Goal: Book appointment/travel/reservation

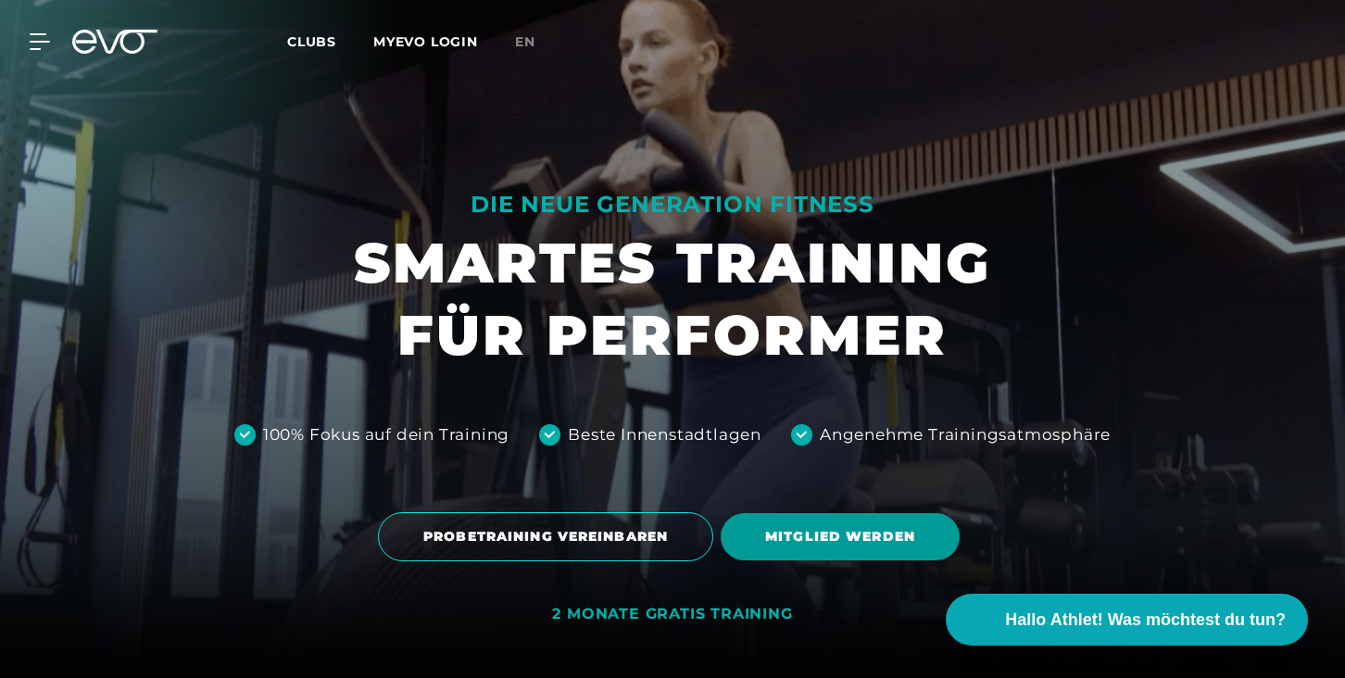
click at [781, 541] on span "MITGLIED WERDEN" at bounding box center [840, 536] width 150 height 19
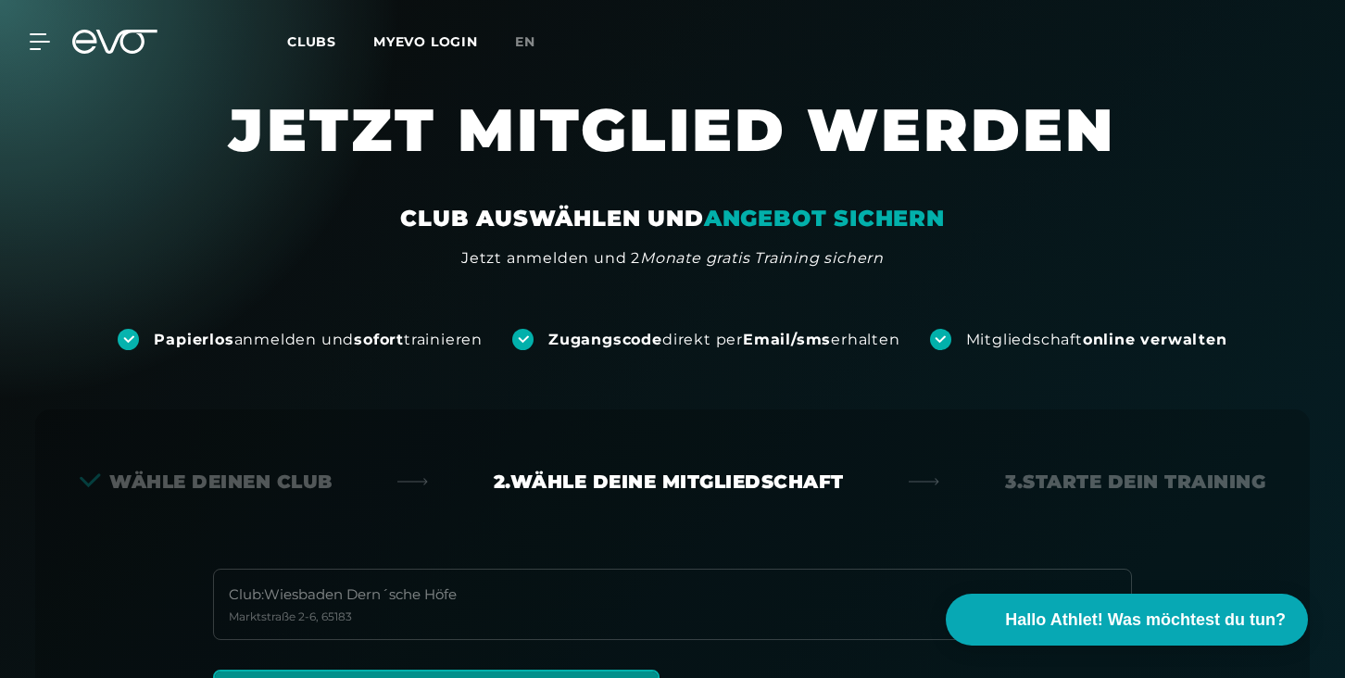
click at [315, 45] on span "Clubs" at bounding box center [311, 41] width 49 height 17
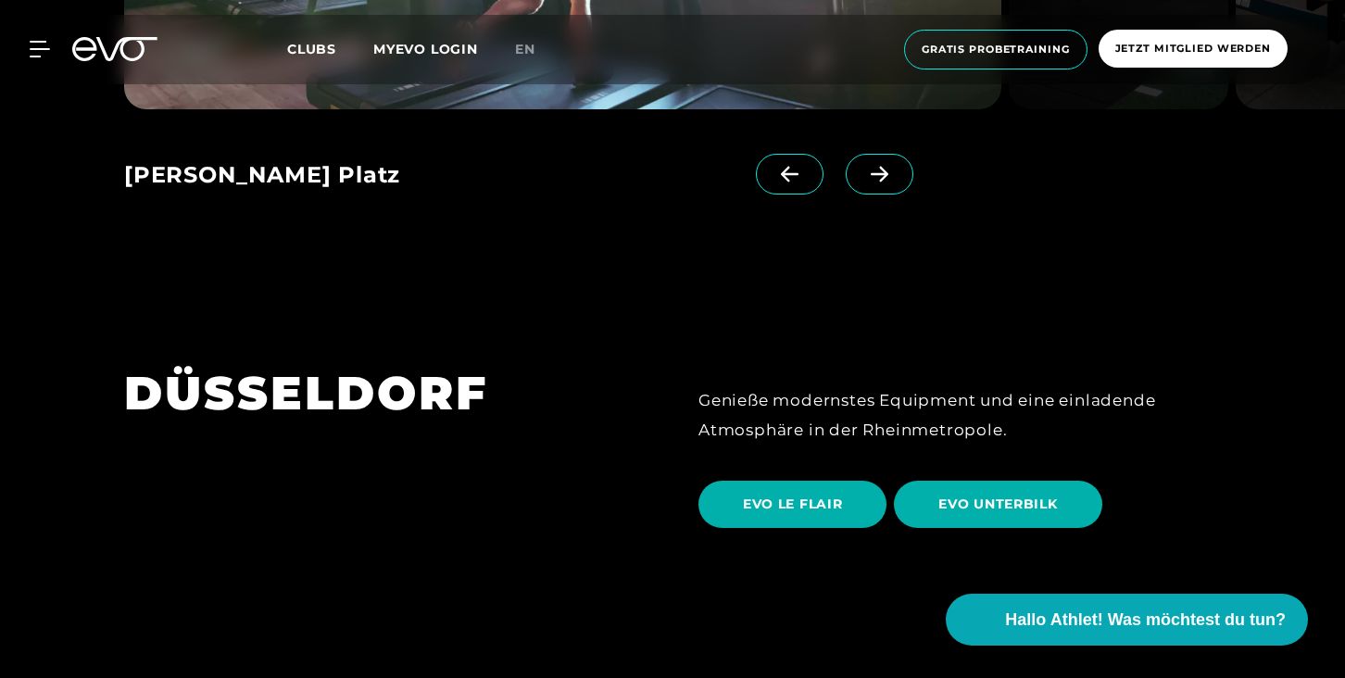
scroll to position [2726, 0]
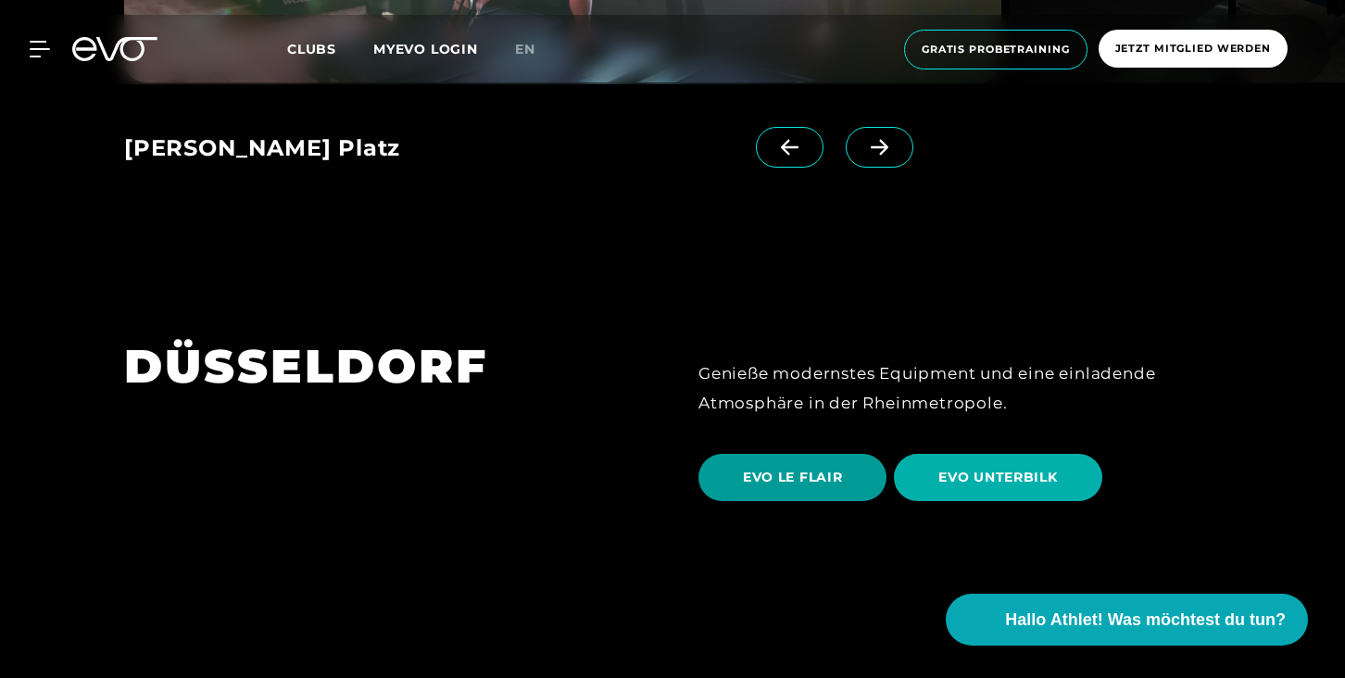
click at [817, 468] on span "EVO LE FLAIR" at bounding box center [792, 477] width 99 height 19
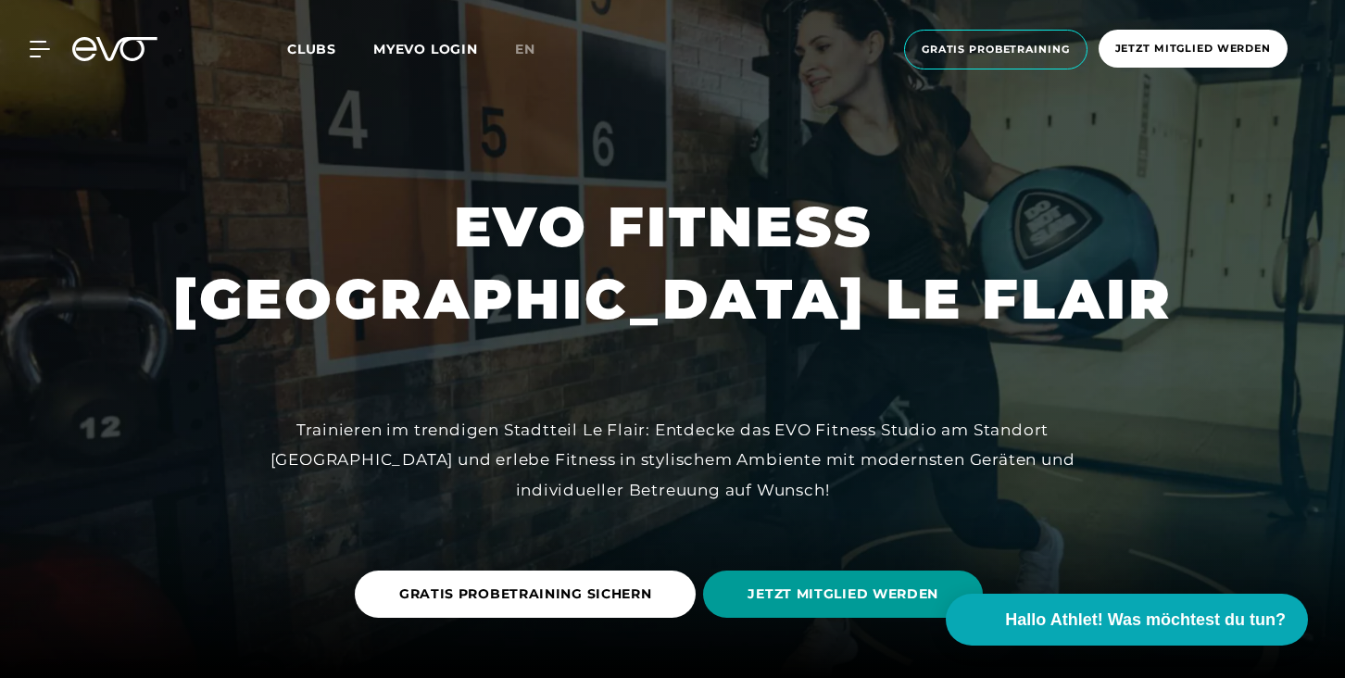
click at [839, 615] on span "JETZT MITGLIED WERDEN" at bounding box center [843, 594] width 280 height 47
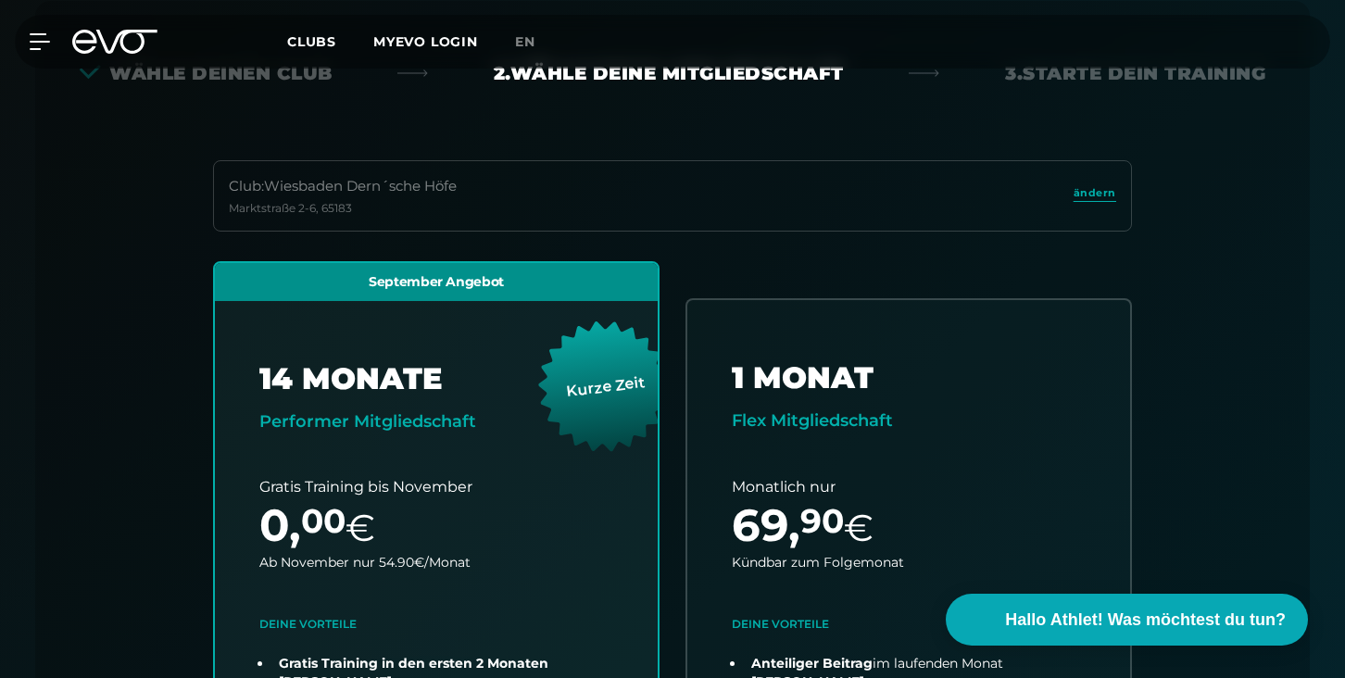
scroll to position [410, 0]
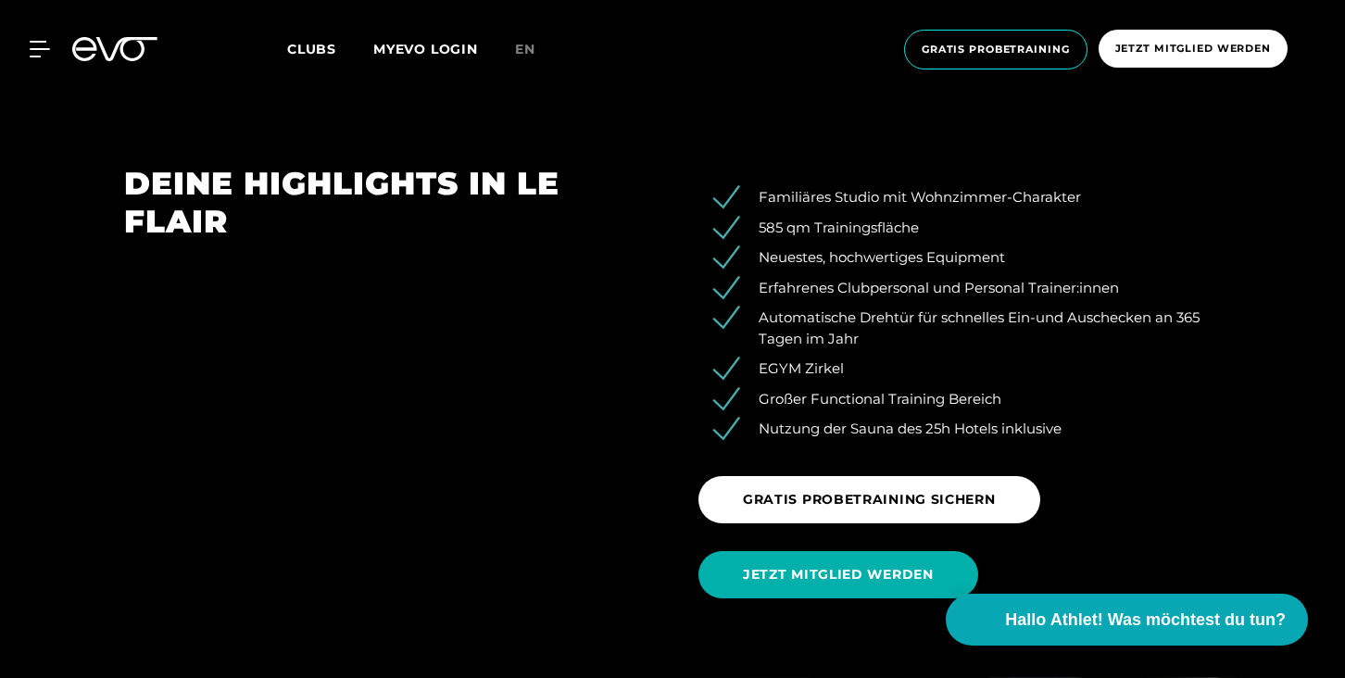
scroll to position [2238, 0]
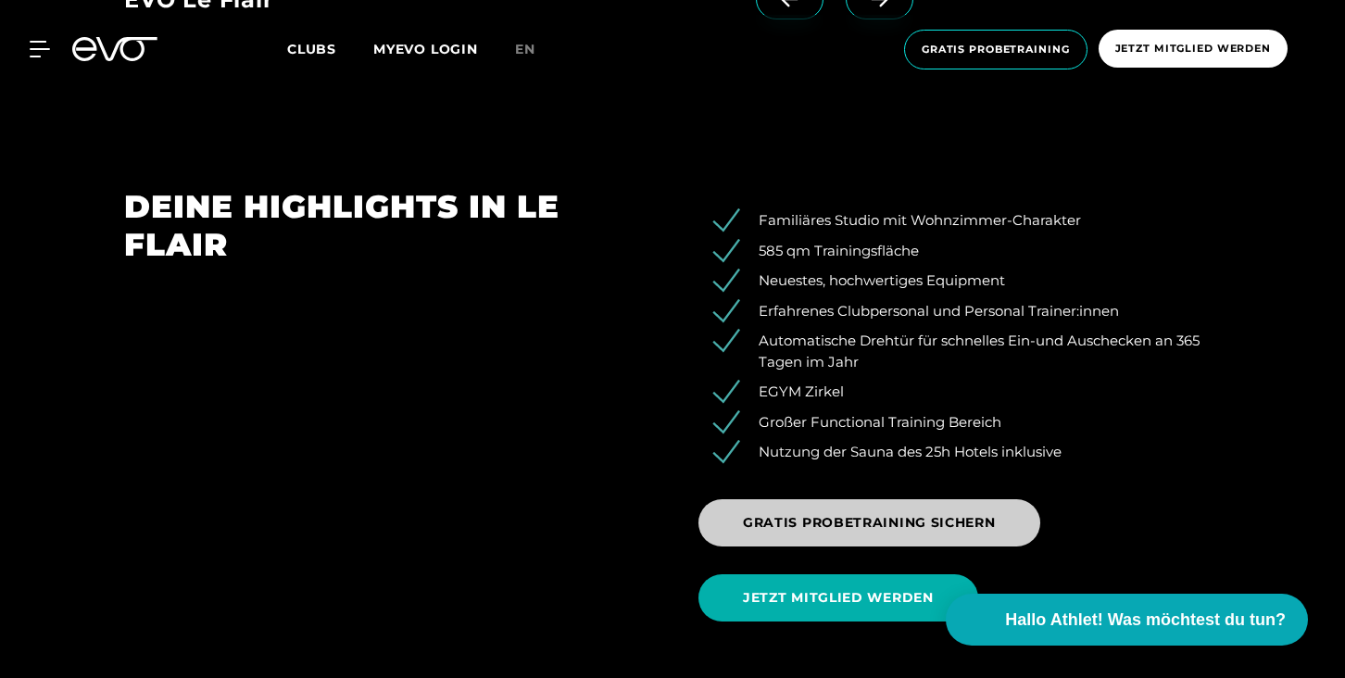
click at [833, 530] on span "GRATIS PROBETRAINING SICHERN" at bounding box center [869, 522] width 253 height 19
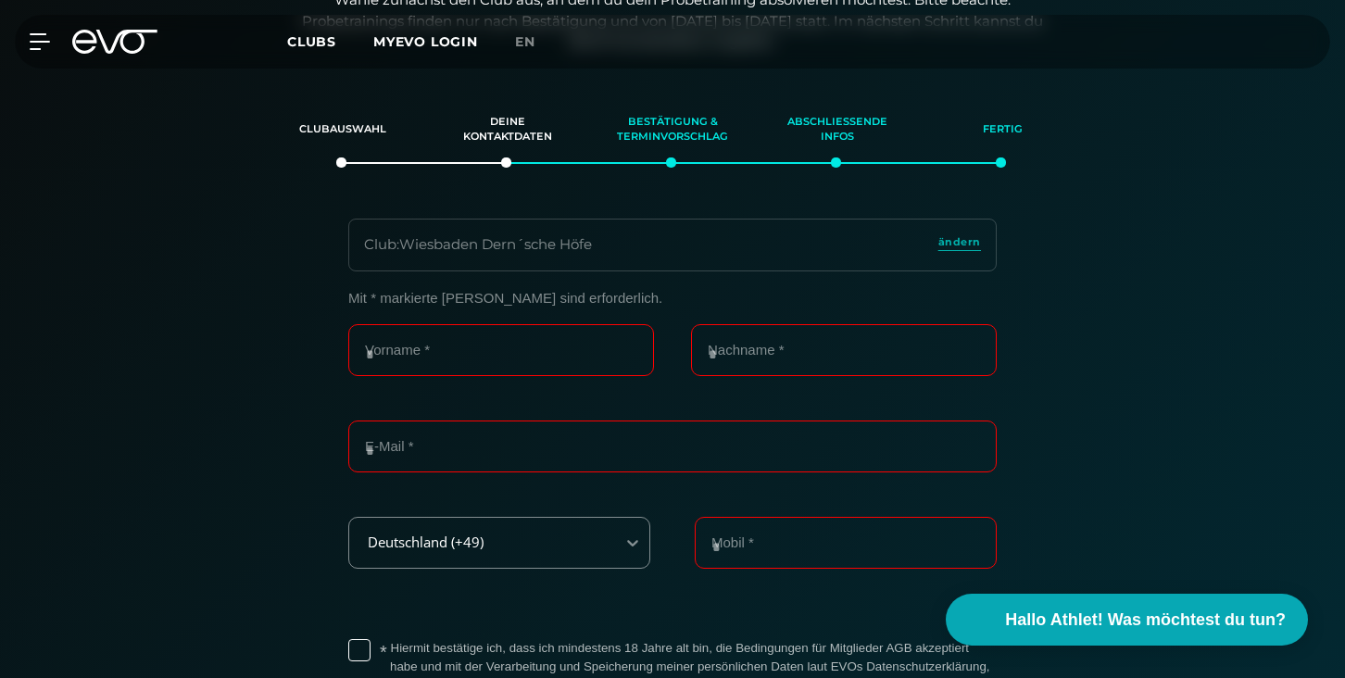
scroll to position [318, 0]
click at [503, 335] on input "Vorname *" at bounding box center [501, 348] width 306 height 52
click at [1051, 376] on div "Mit * markierte Felder sind erforderlich. Vorname * Nachname * E-Mail * Deutsch…" at bounding box center [672, 526] width 1279 height 477
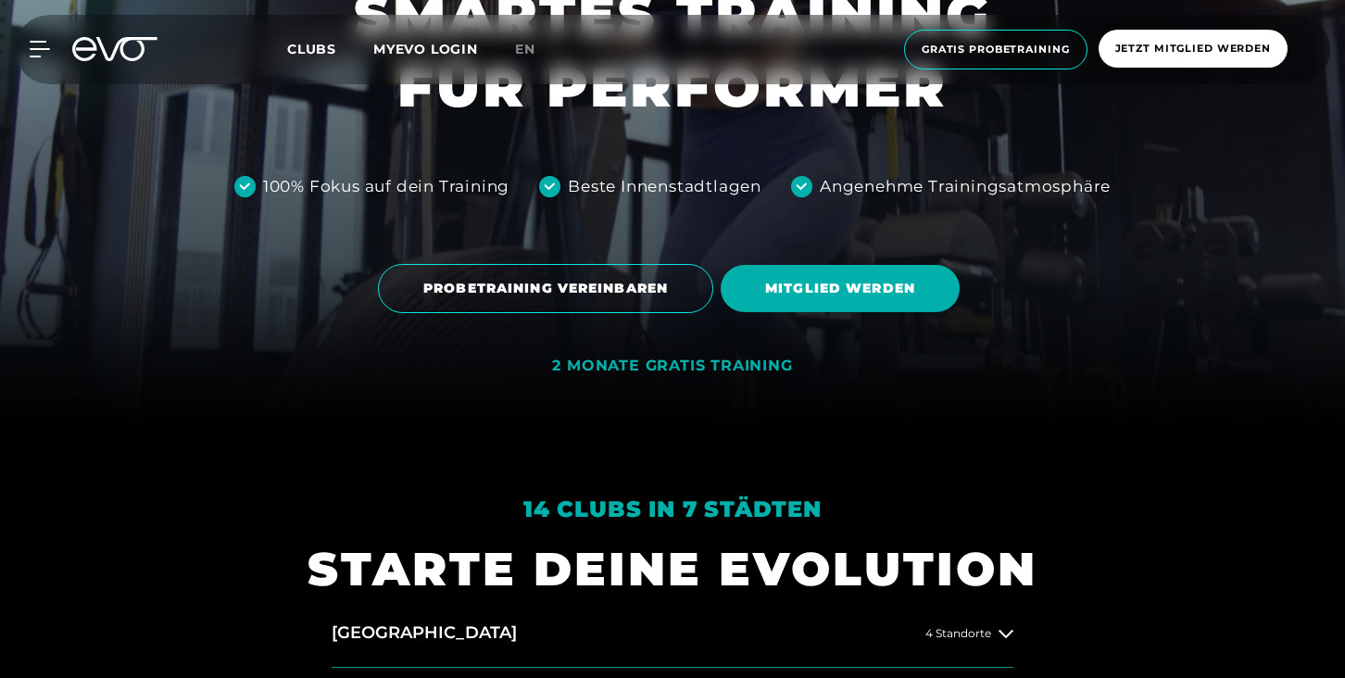
scroll to position [249, 0]
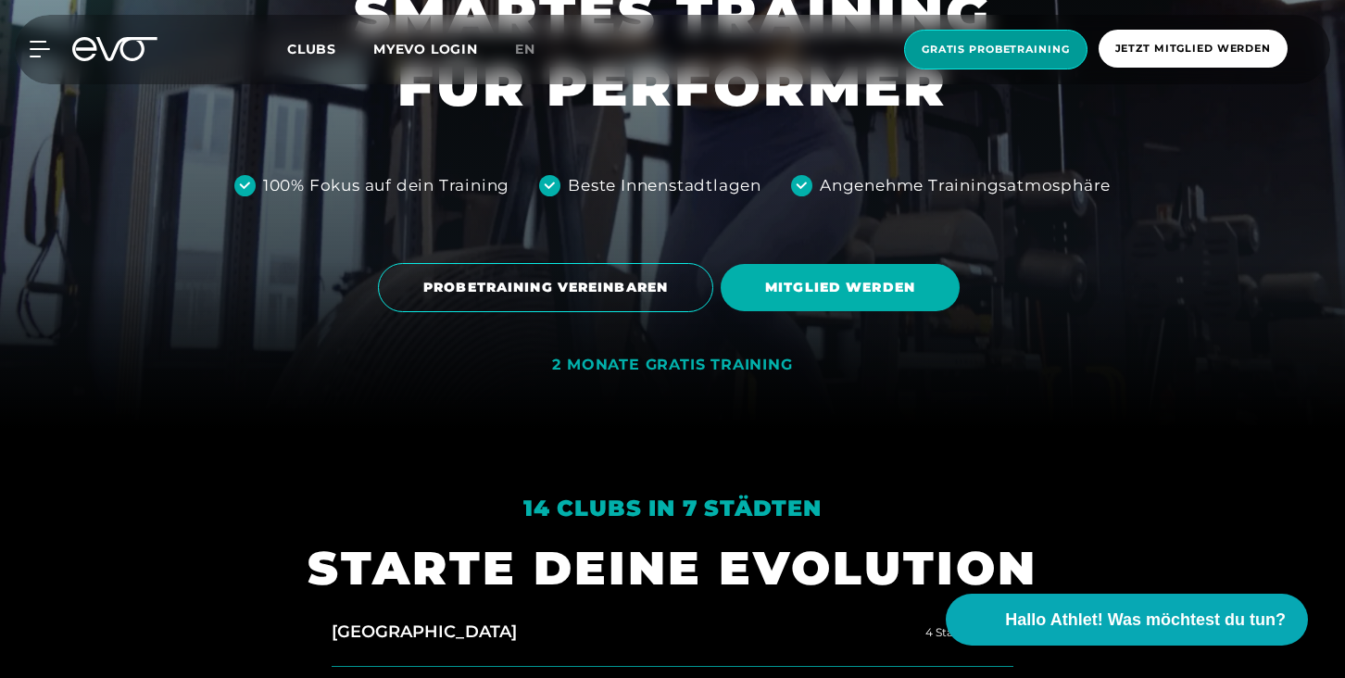
click at [1041, 36] on span "Gratis Probetraining" at bounding box center [995, 50] width 183 height 40
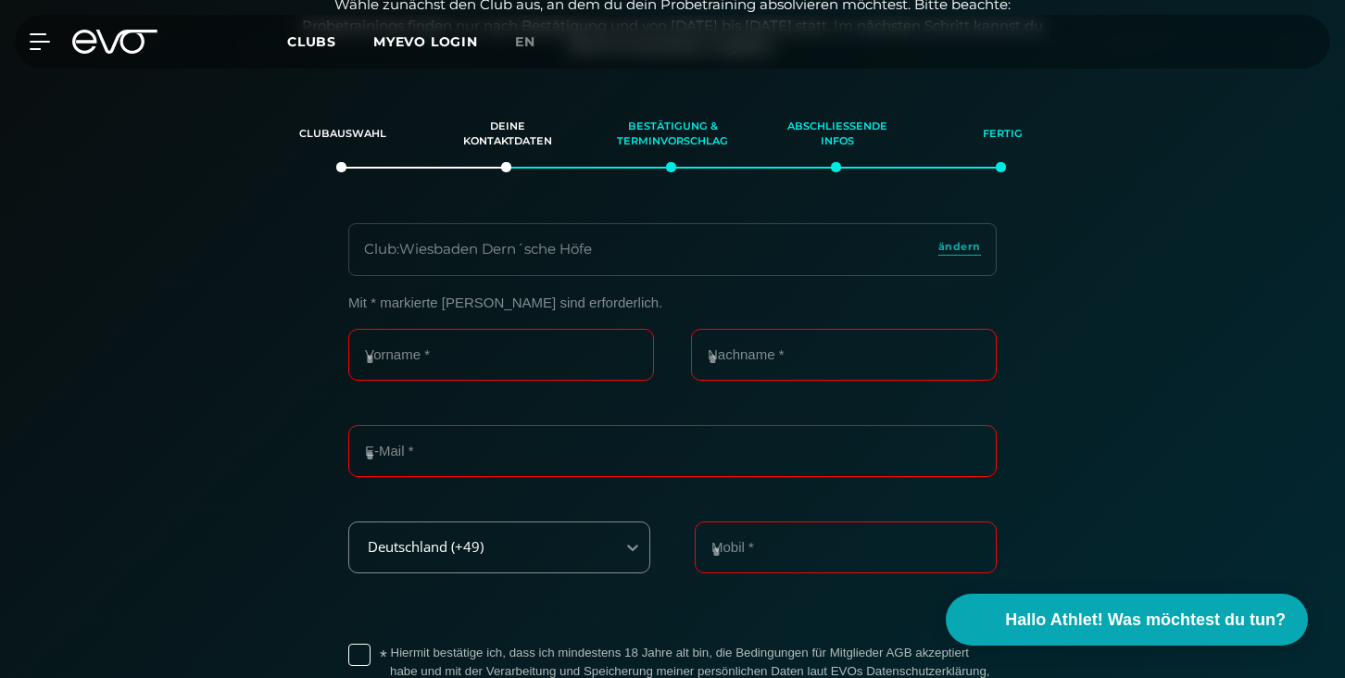
scroll to position [318, 0]
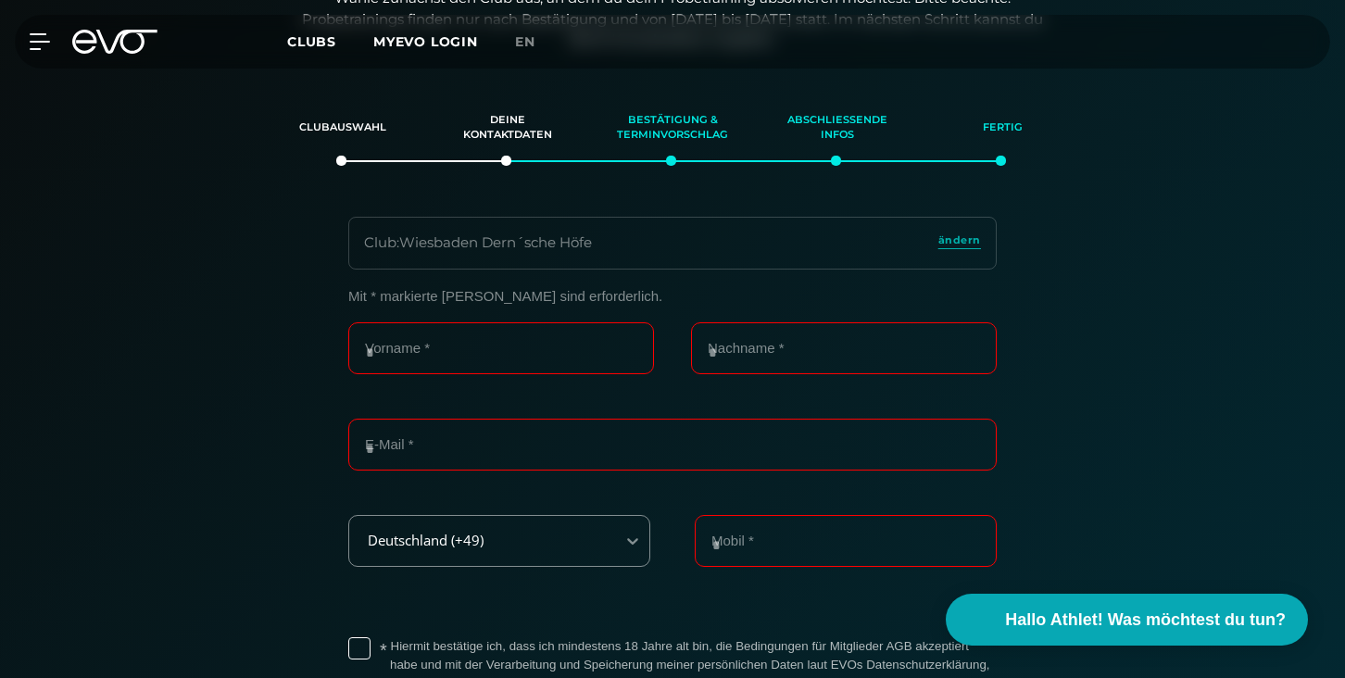
click at [97, 30] on icon at bounding box center [114, 42] width 85 height 24
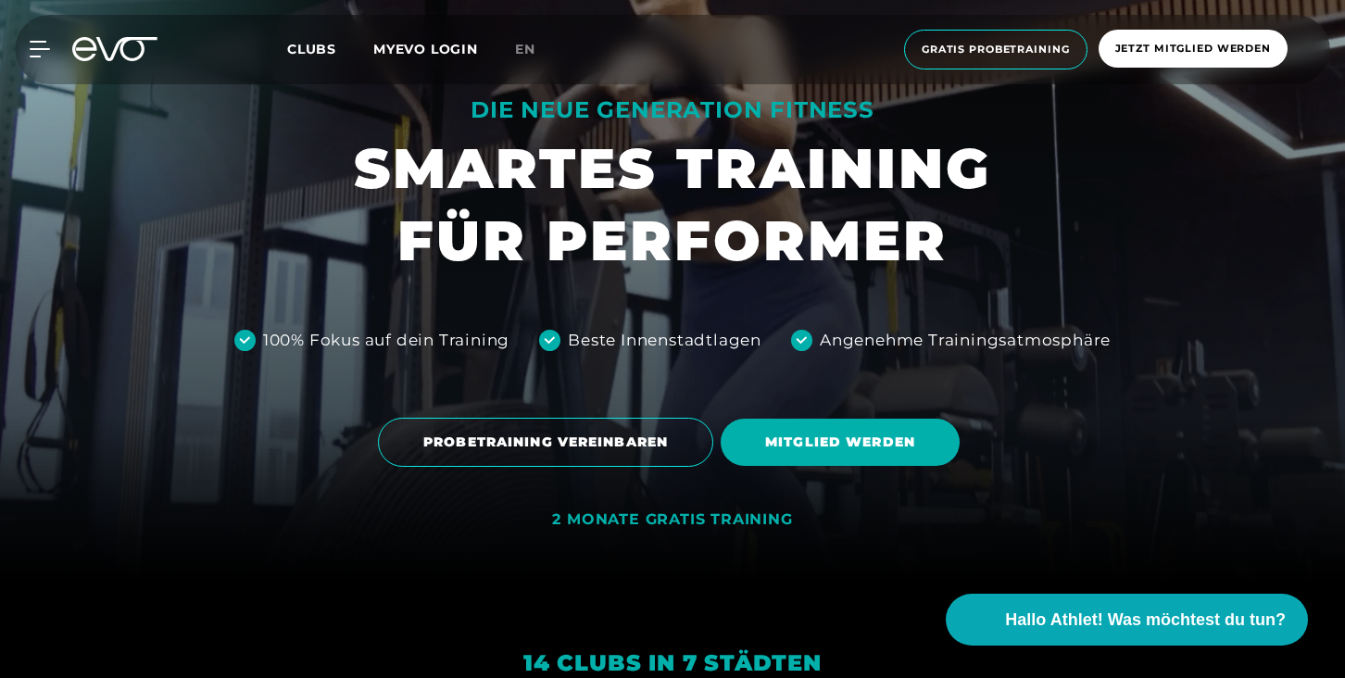
scroll to position [96, 0]
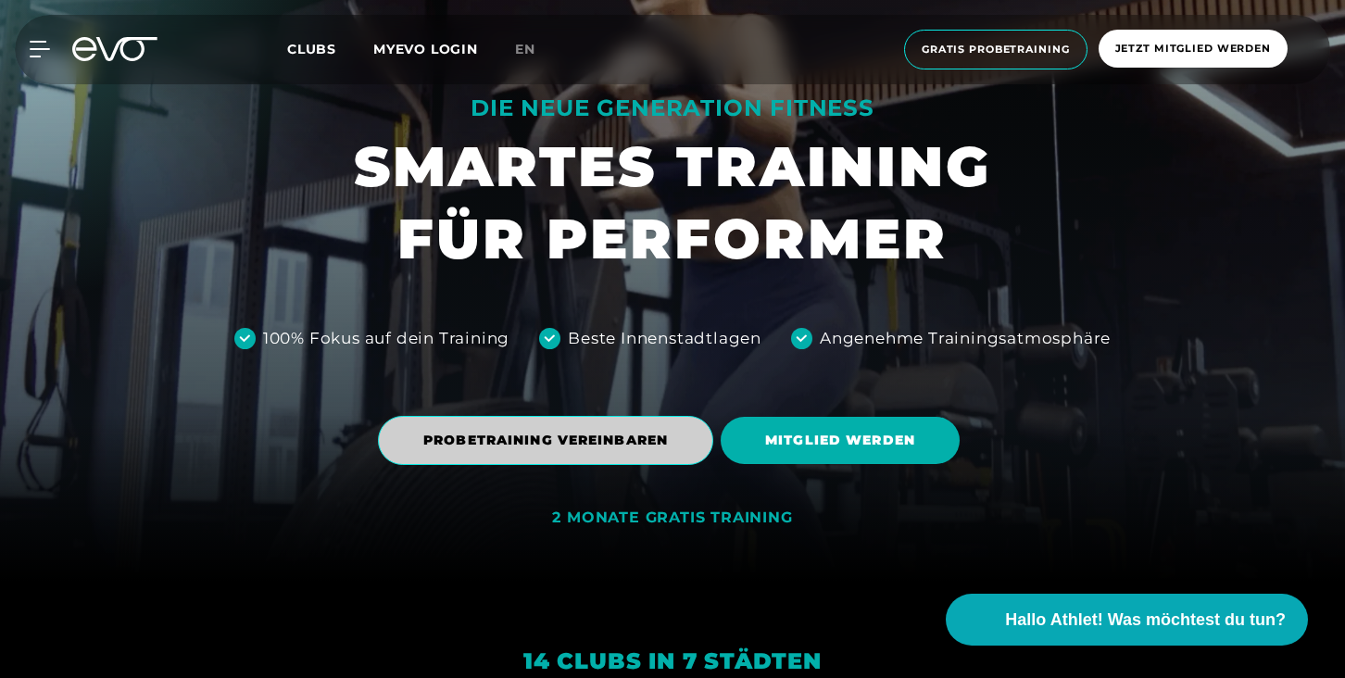
click at [675, 449] on span "PROBETRAINING VEREINBAREN" at bounding box center [545, 440] width 335 height 49
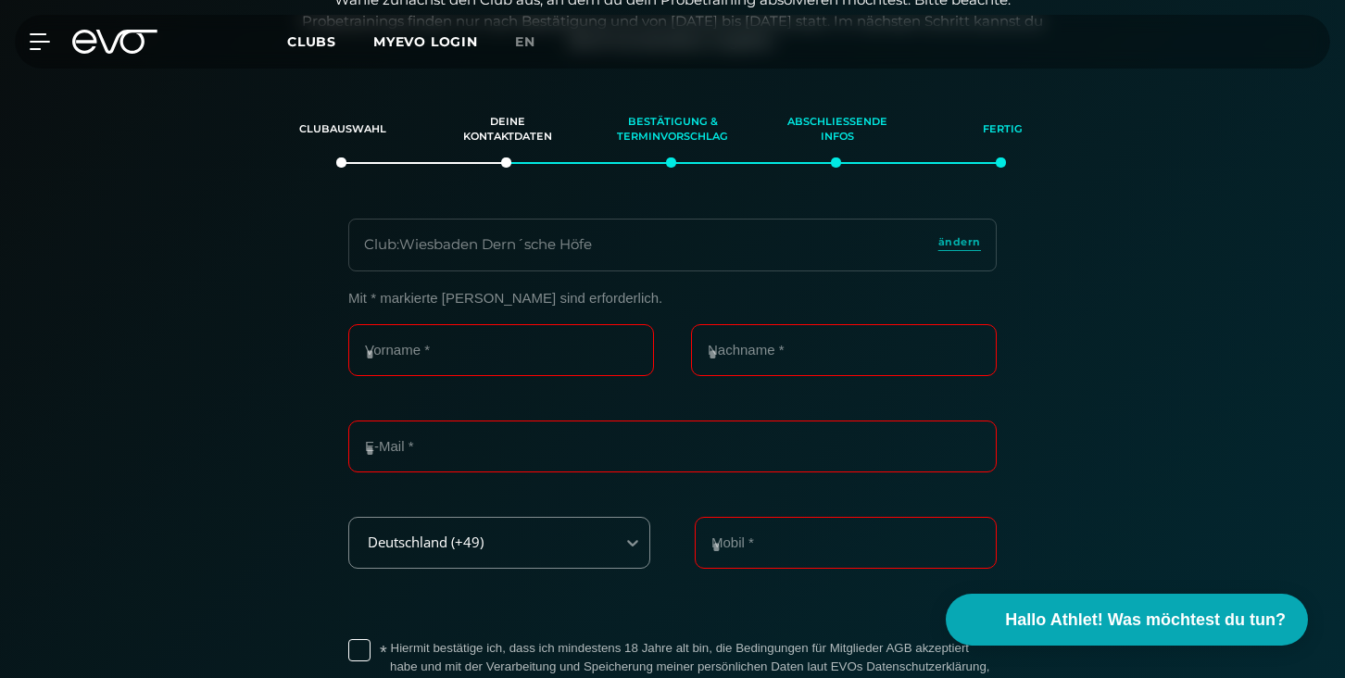
scroll to position [318, 0]
click at [701, 251] on div "Club : Wiesbaden Dern´sche Höfe ändern" at bounding box center [672, 243] width 649 height 53
click at [954, 244] on span "ändern" at bounding box center [960, 241] width 43 height 16
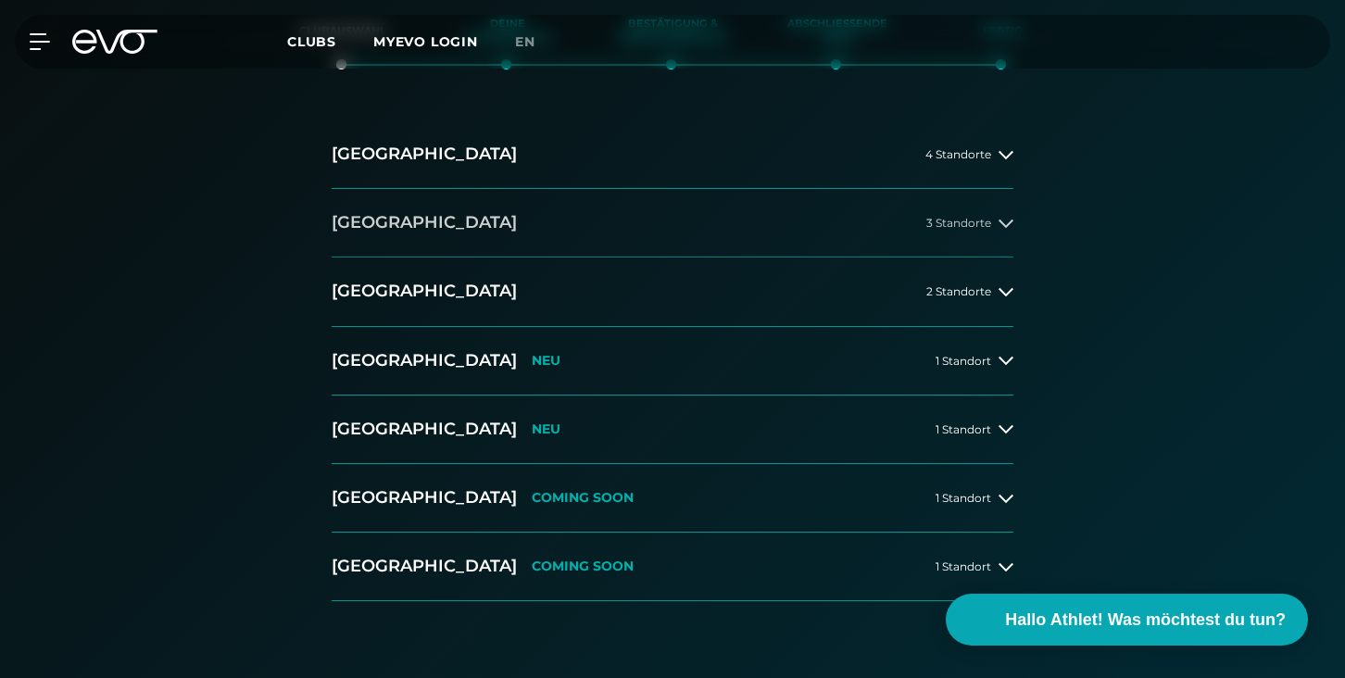
scroll to position [439, 0]
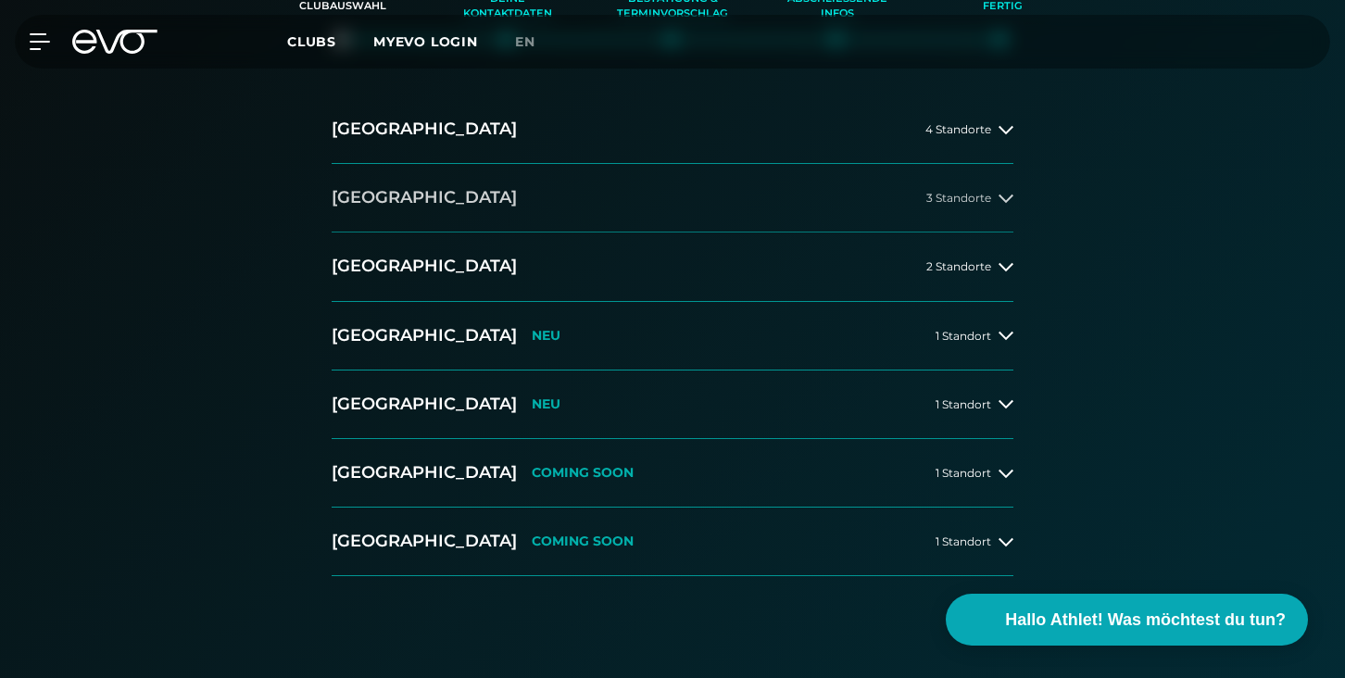
click at [986, 192] on span "3 Standorte" at bounding box center [959, 198] width 65 height 12
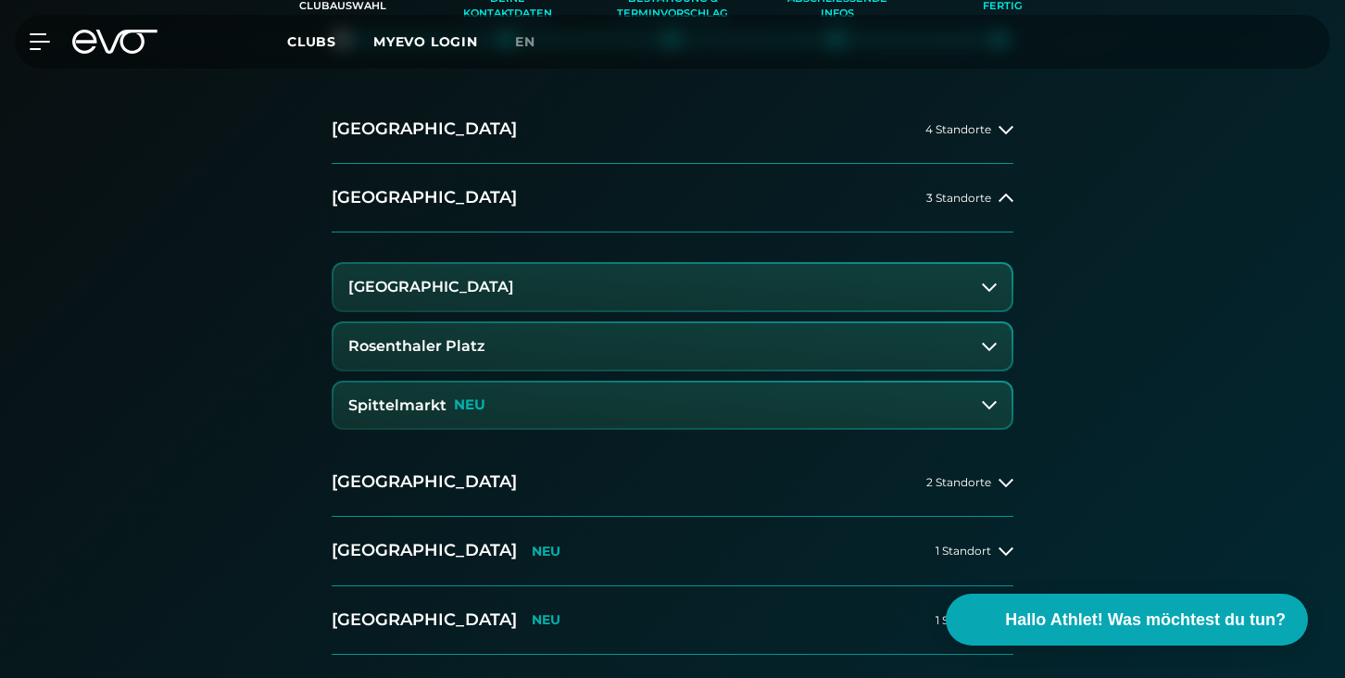
click at [651, 297] on button "[GEOGRAPHIC_DATA]" at bounding box center [673, 287] width 678 height 46
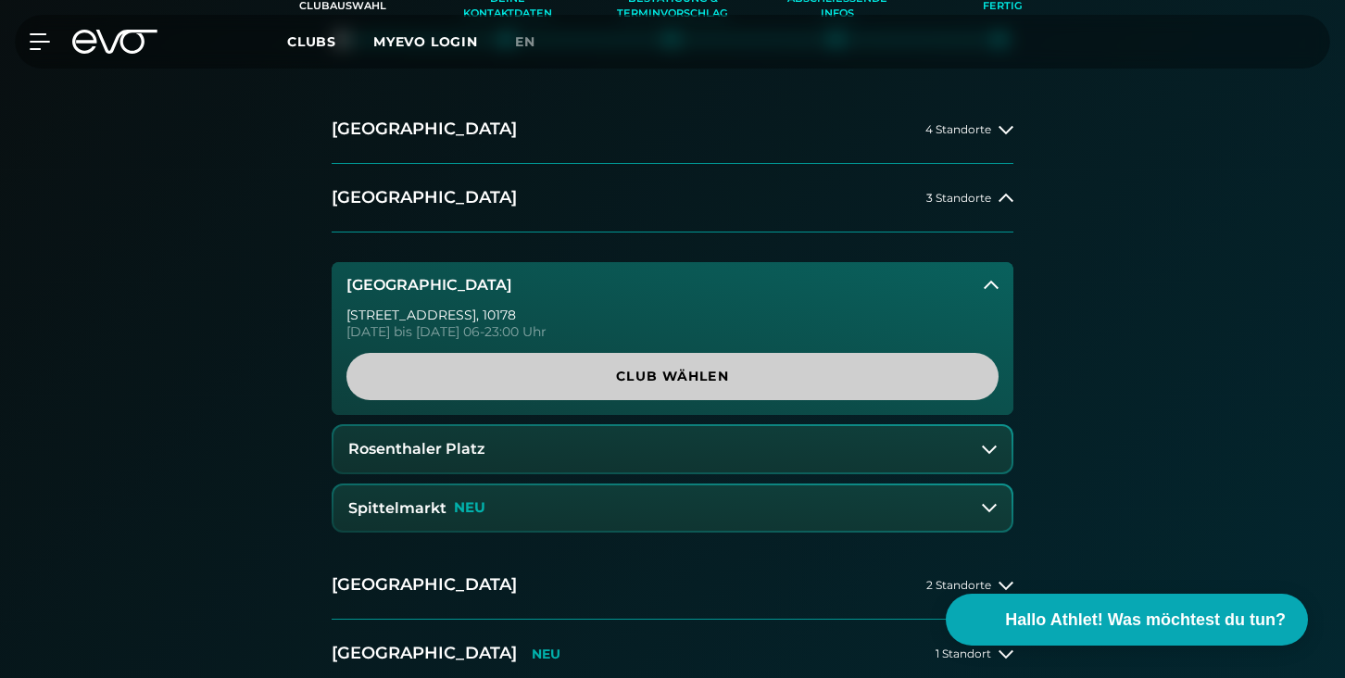
click at [647, 373] on span "Club wählen" at bounding box center [672, 376] width 563 height 19
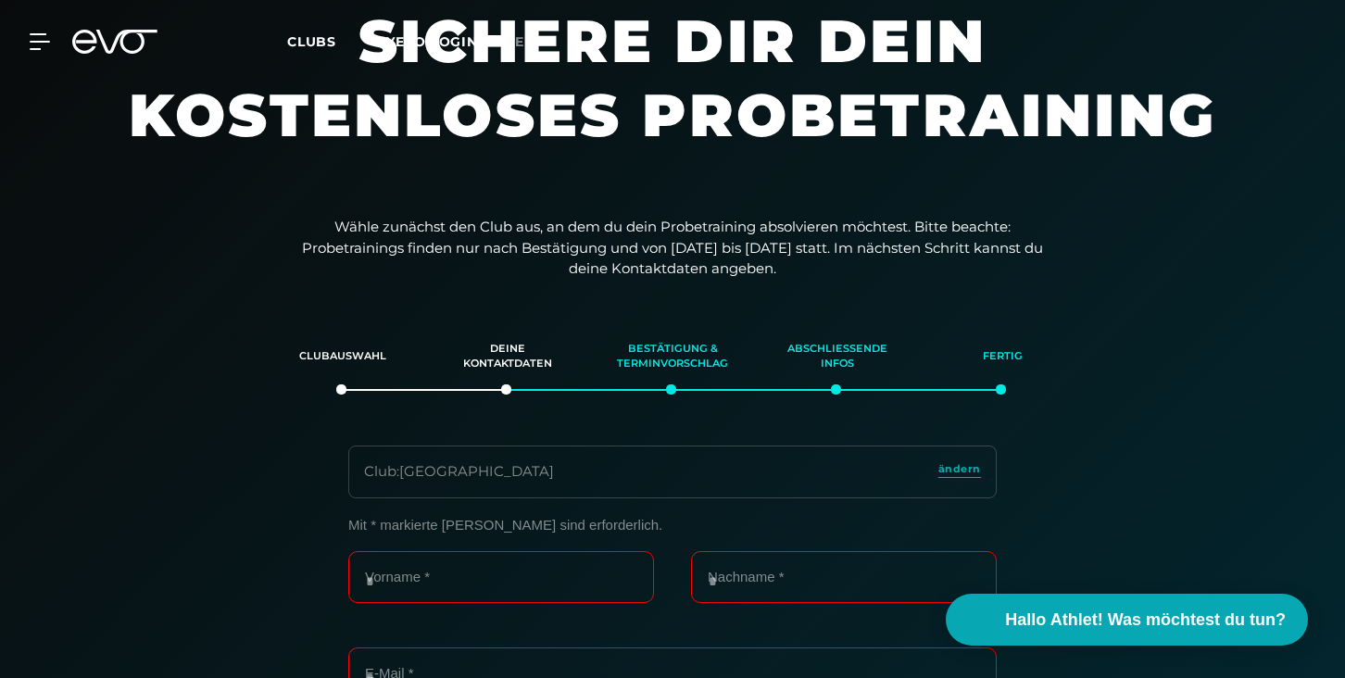
scroll to position [12, 0]
